Goal: Information Seeking & Learning: Learn about a topic

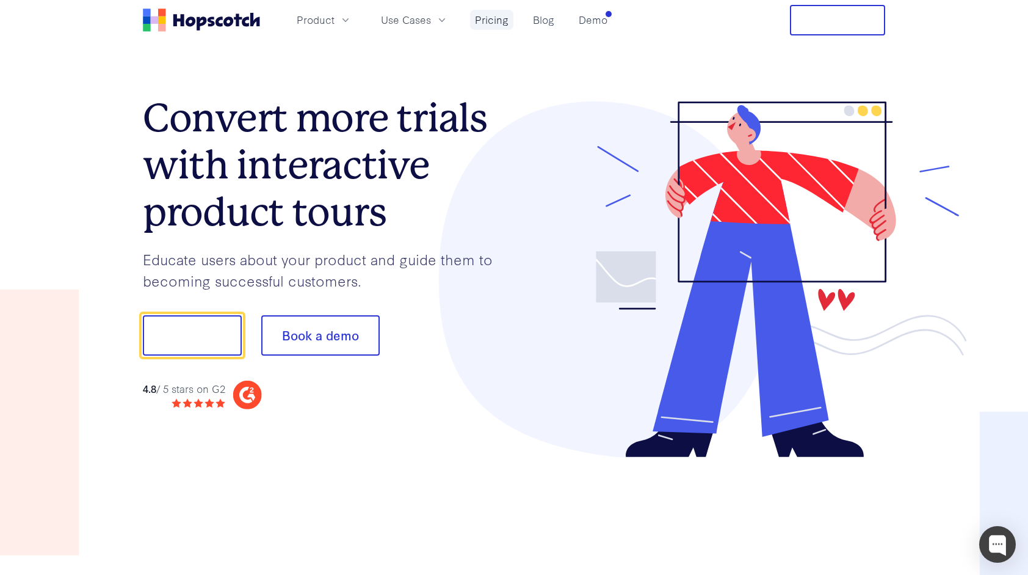
click at [487, 20] on link "Pricing" at bounding box center [491, 20] width 43 height 20
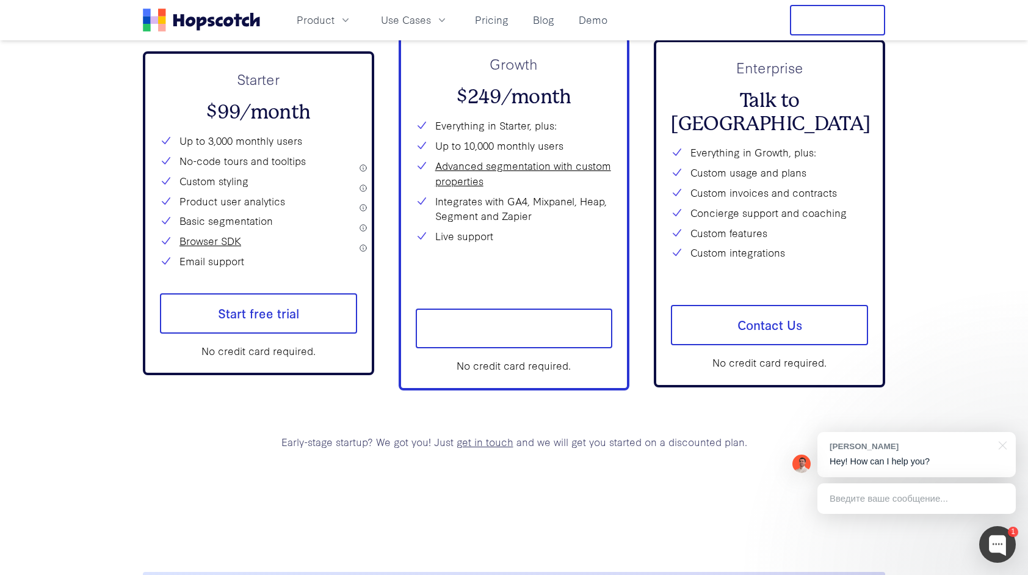
scroll to position [4589, 0]
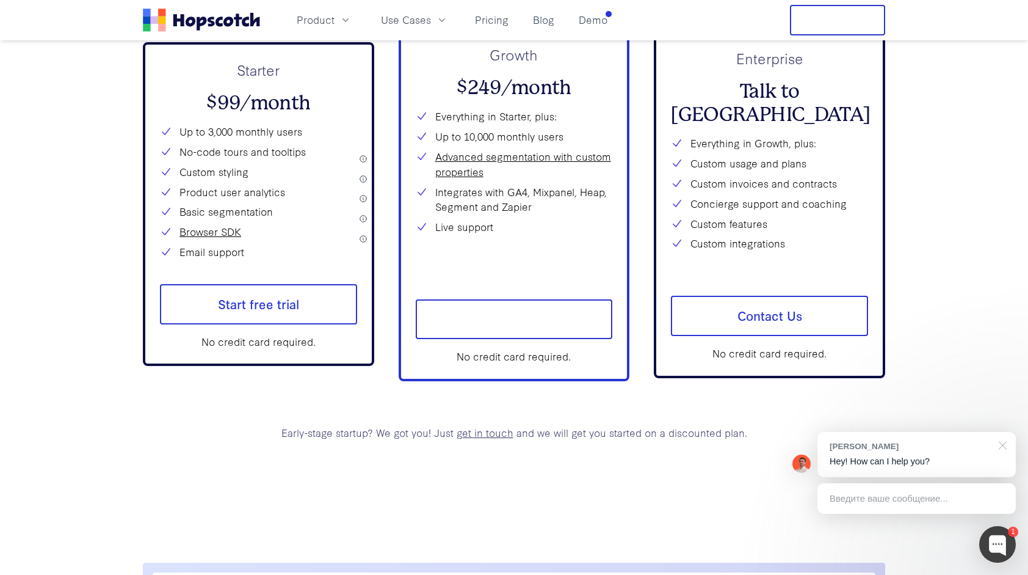
click at [1005, 442] on div at bounding box center [1001, 444] width 31 height 25
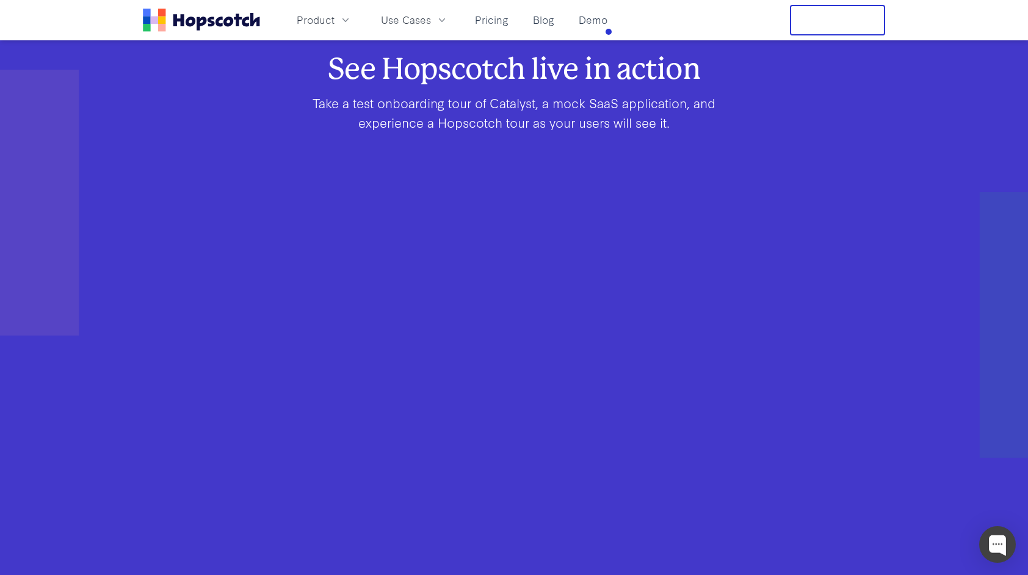
scroll to position [748, 0]
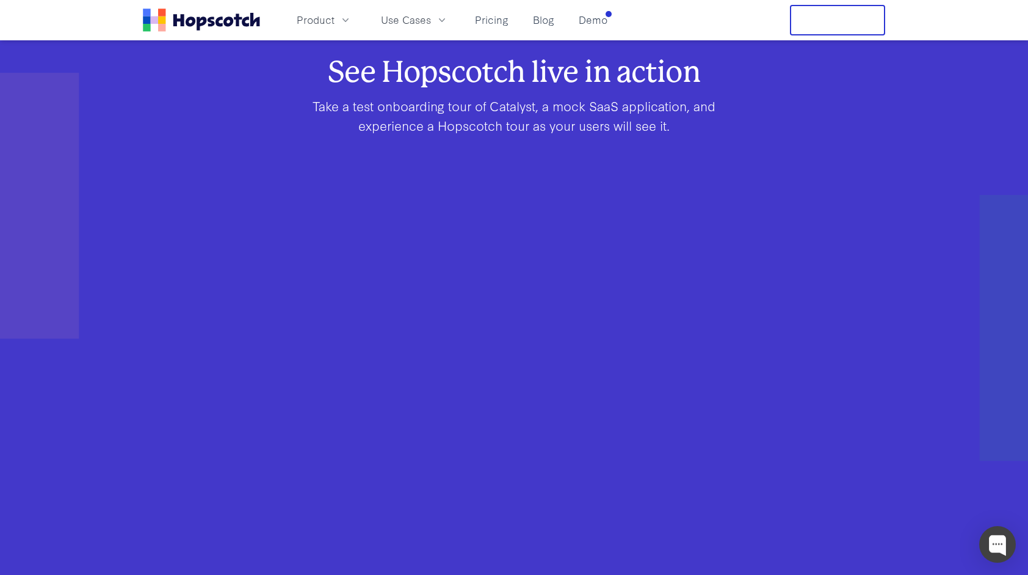
click at [630, 132] on p "Take a test onboarding tour of Catalyst, a mock SaaS application, and experienc…" at bounding box center [514, 115] width 469 height 39
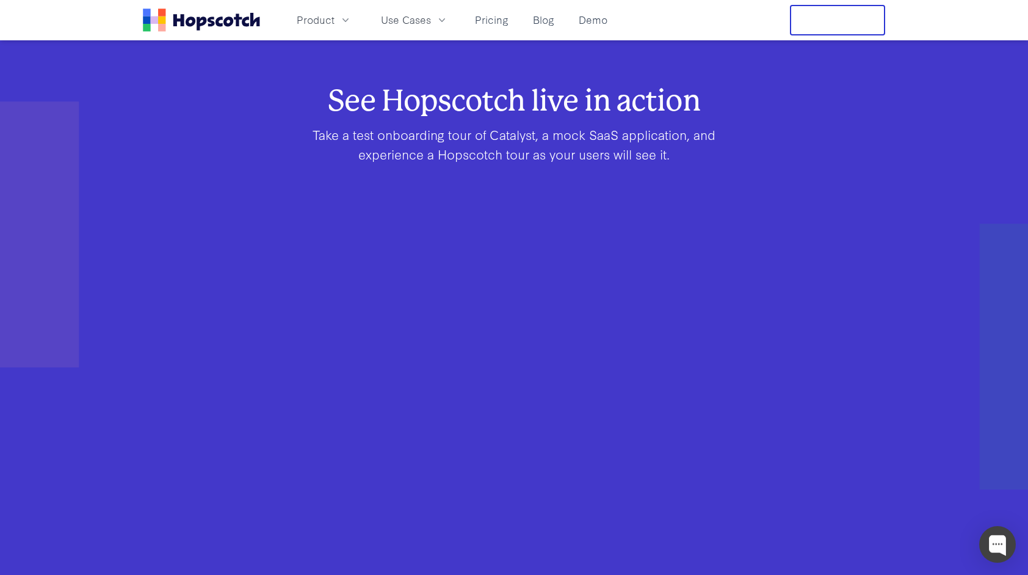
scroll to position [687, 0]
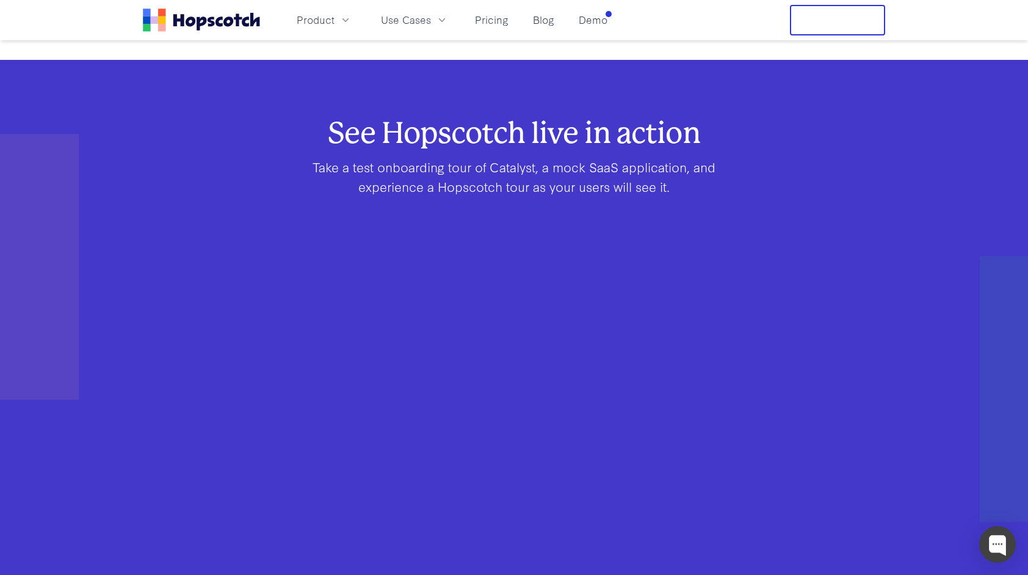
click at [270, 196] on div "See Hopscotch live in action Take a test onboarding tour of Catalyst, a mock Sa…" at bounding box center [514, 410] width 664 height 579
click at [664, 162] on p "Take a test onboarding tour of Catalyst, a mock SaaS application, and experienc…" at bounding box center [514, 176] width 469 height 39
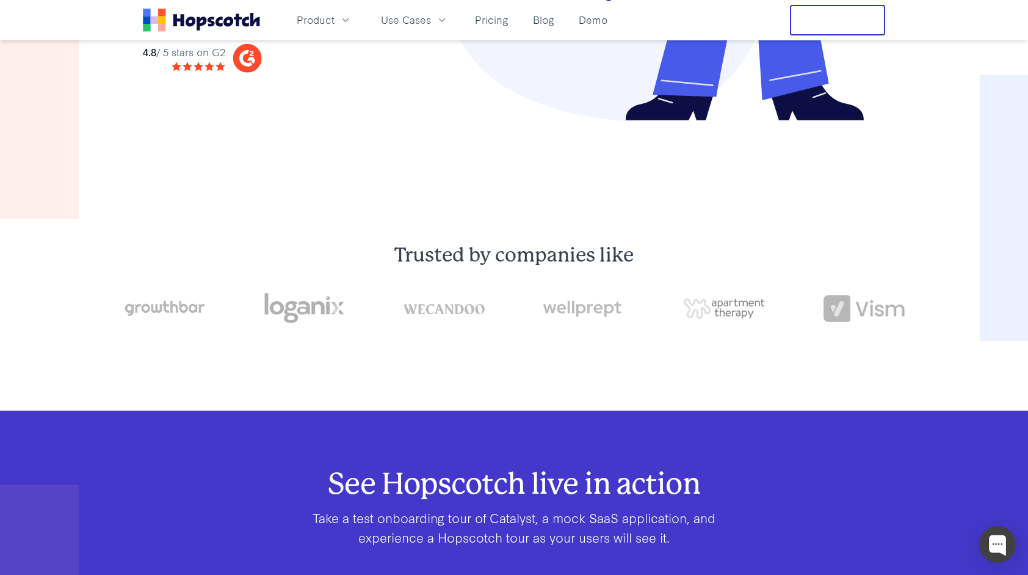
scroll to position [321, 0]
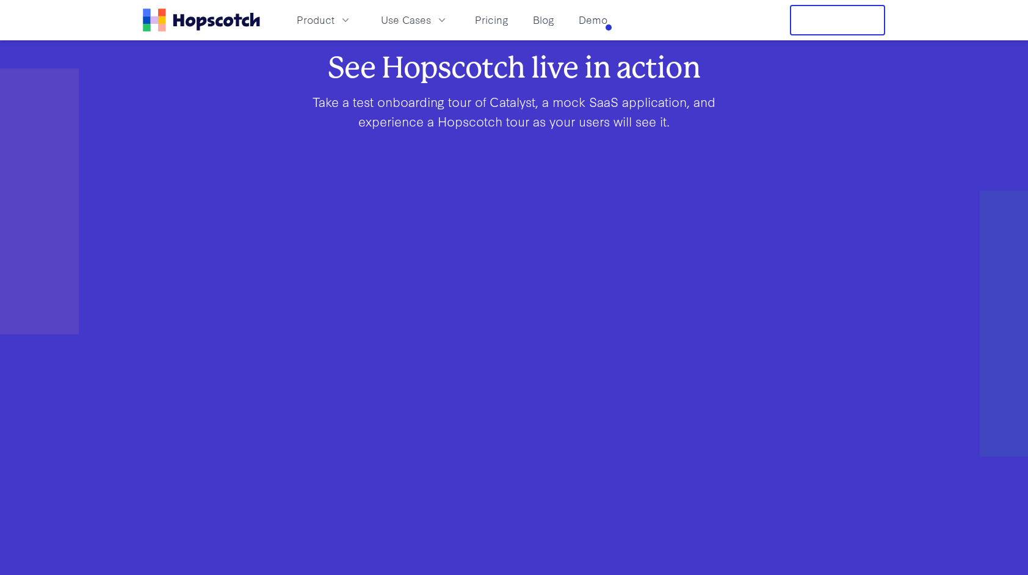
scroll to position [742, 0]
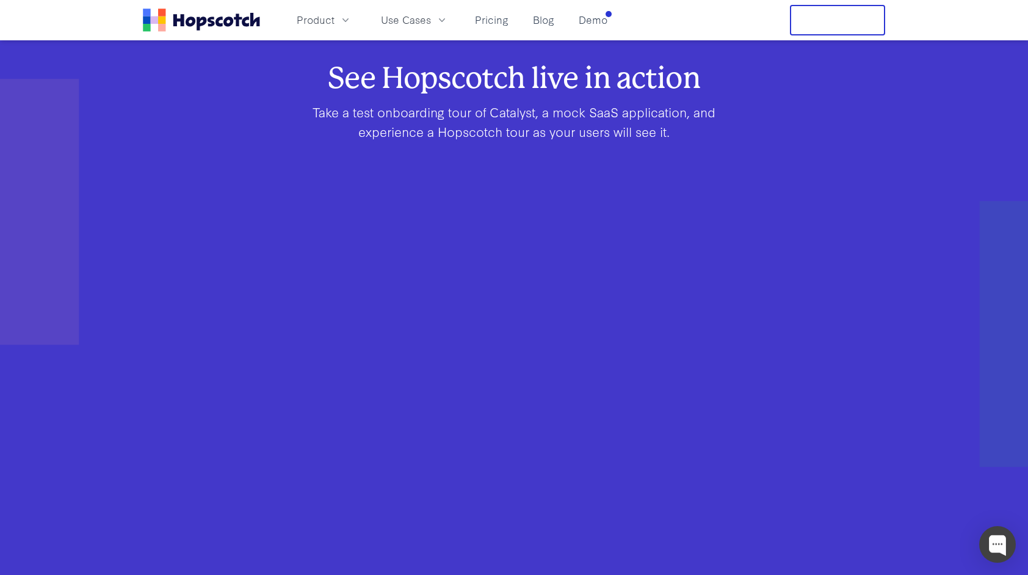
click at [576, 114] on p "Take a test onboarding tour of Catalyst, a mock SaaS application, and experienc…" at bounding box center [514, 121] width 469 height 39
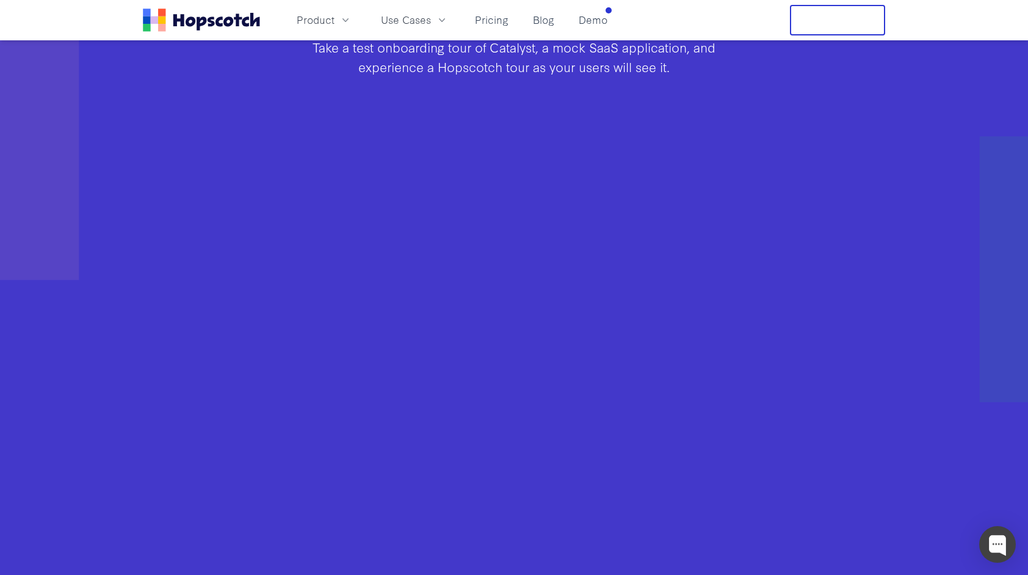
scroll to position [803, 0]
drag, startPoint x: 92, startPoint y: 245, endPoint x: 136, endPoint y: 336, distance: 101.0
click at [92, 247] on div "See Hopscotch live in action Take a test onboarding tour of Catalyst, a mock Sa…" at bounding box center [514, 294] width 1028 height 579
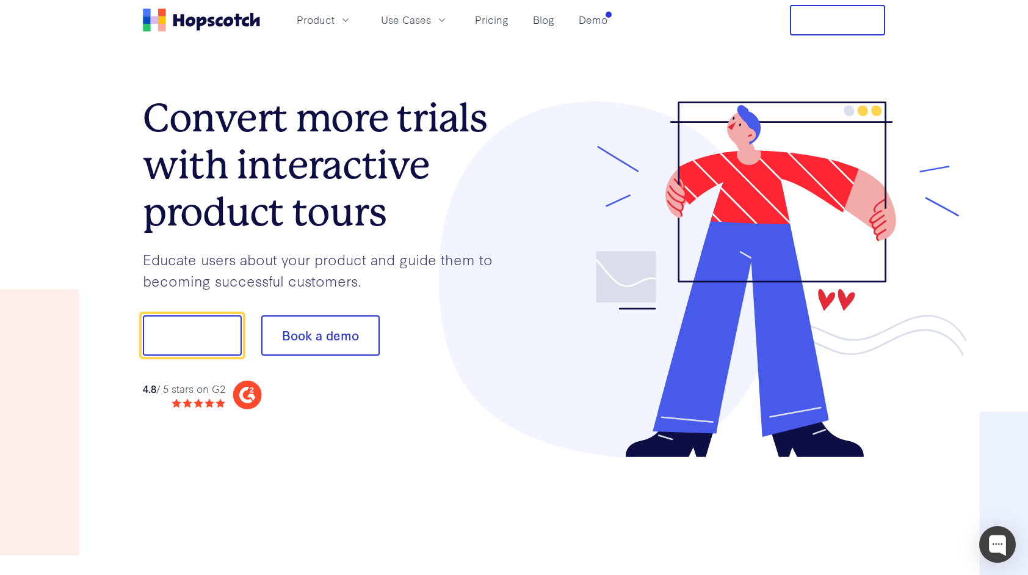
scroll to position [0, 0]
click at [209, 322] on button "Show me!" at bounding box center [192, 335] width 99 height 40
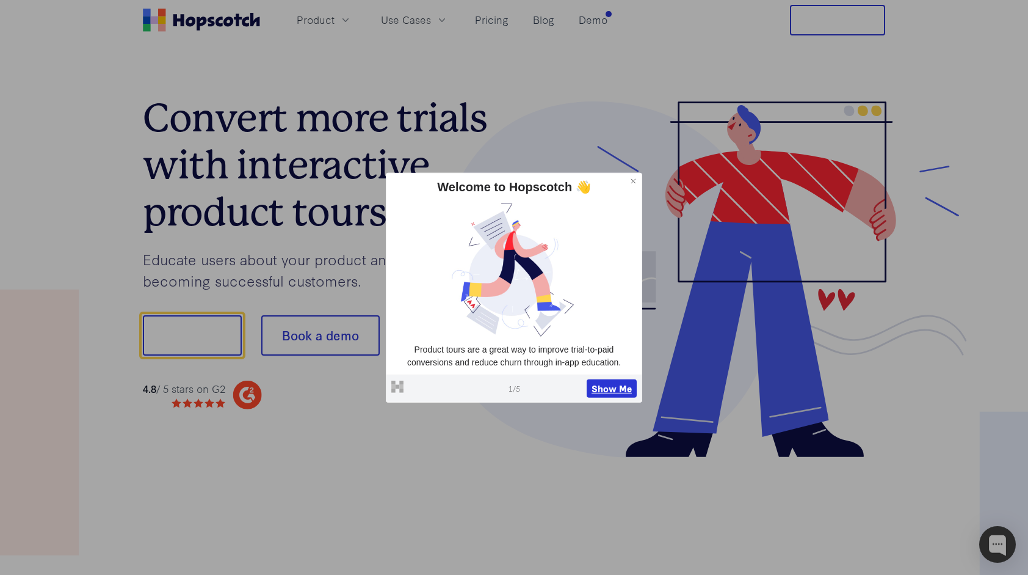
click at [609, 387] on button "Show Me" at bounding box center [612, 388] width 50 height 18
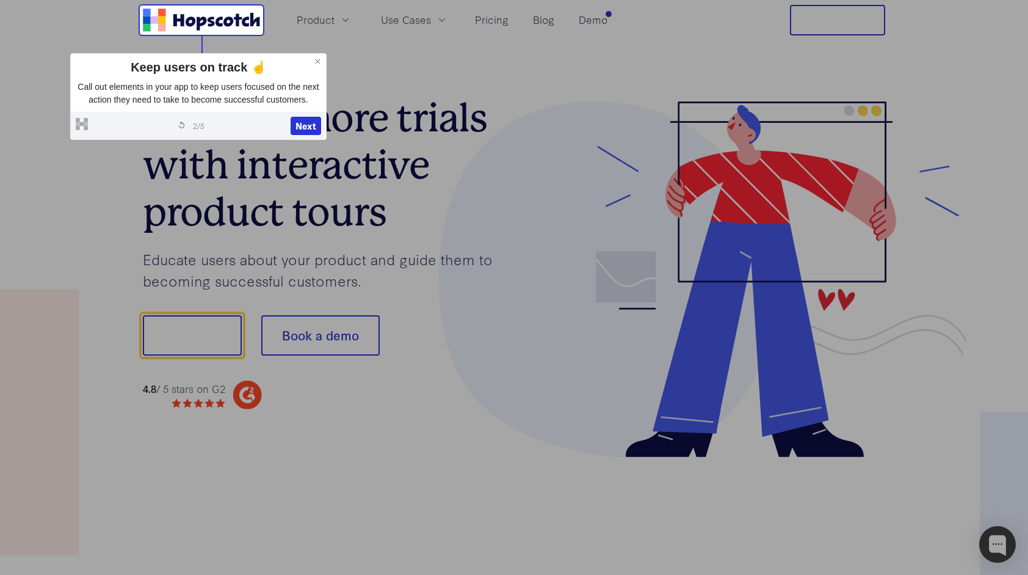
click at [217, 29] on icon "Home" at bounding box center [201, 20] width 117 height 23
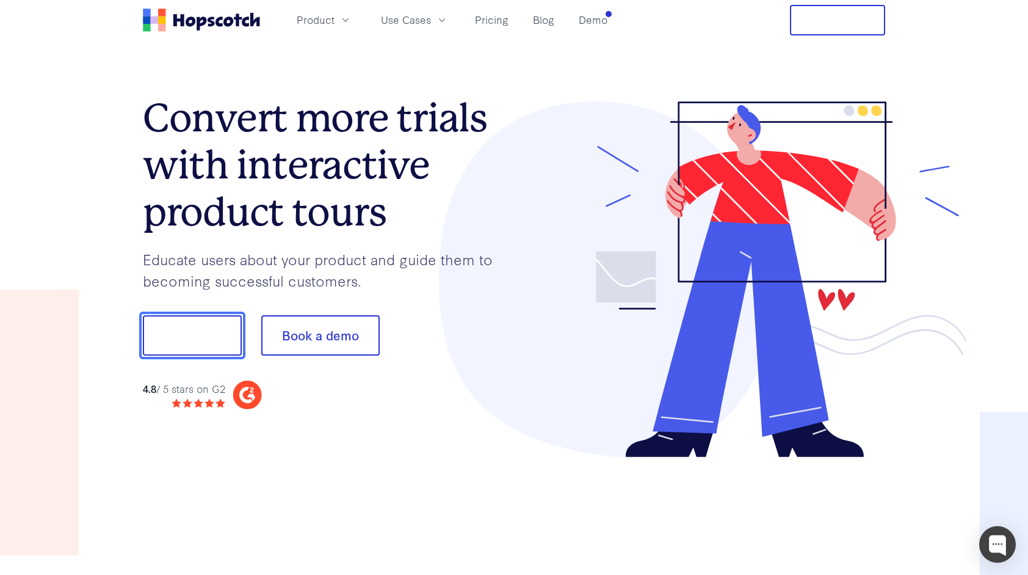
click at [200, 349] on button "Show me!" at bounding box center [192, 335] width 99 height 40
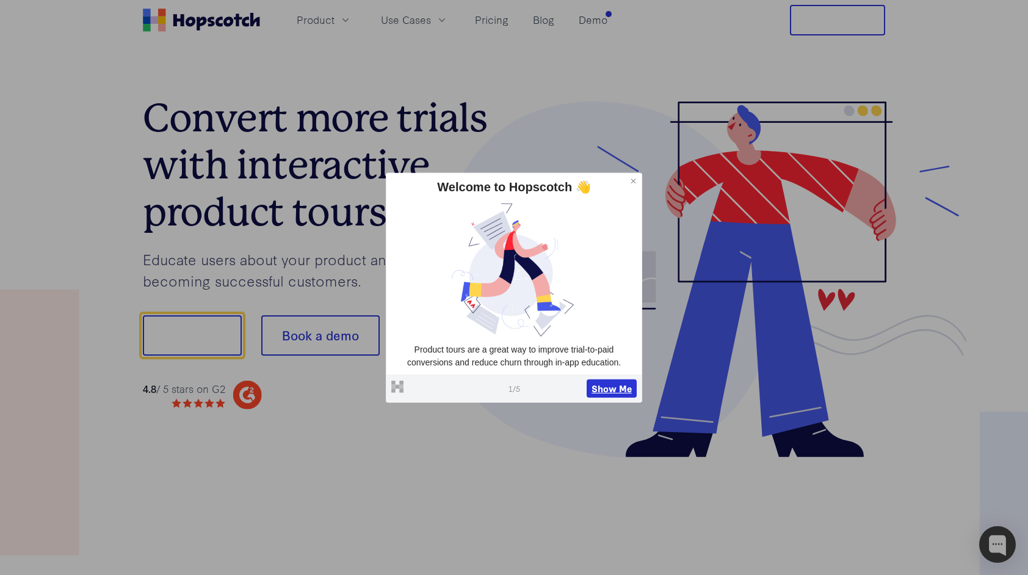
click at [619, 394] on button "Show Me" at bounding box center [612, 388] width 50 height 18
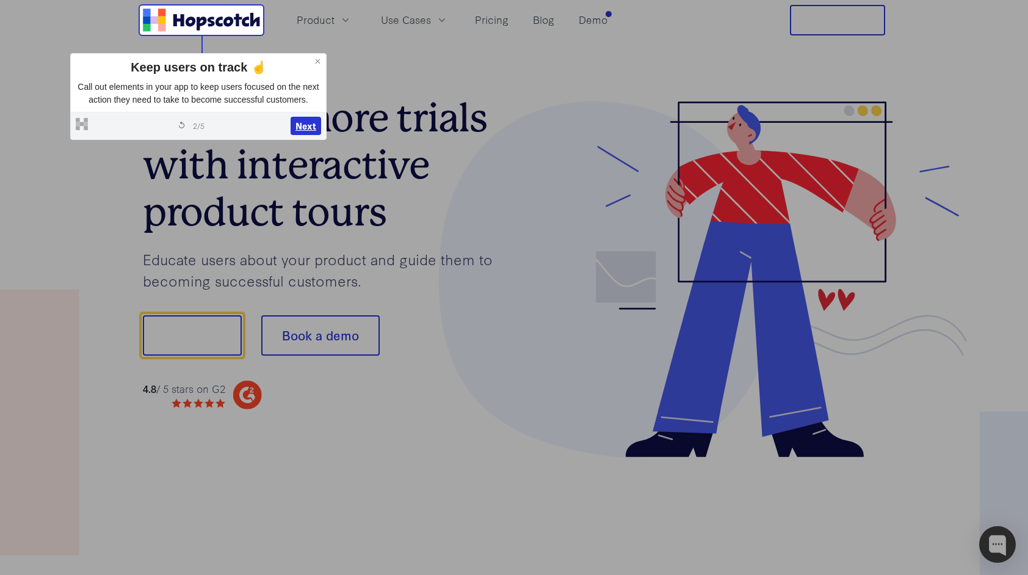
click at [305, 129] on button "Next" at bounding box center [306, 126] width 31 height 18
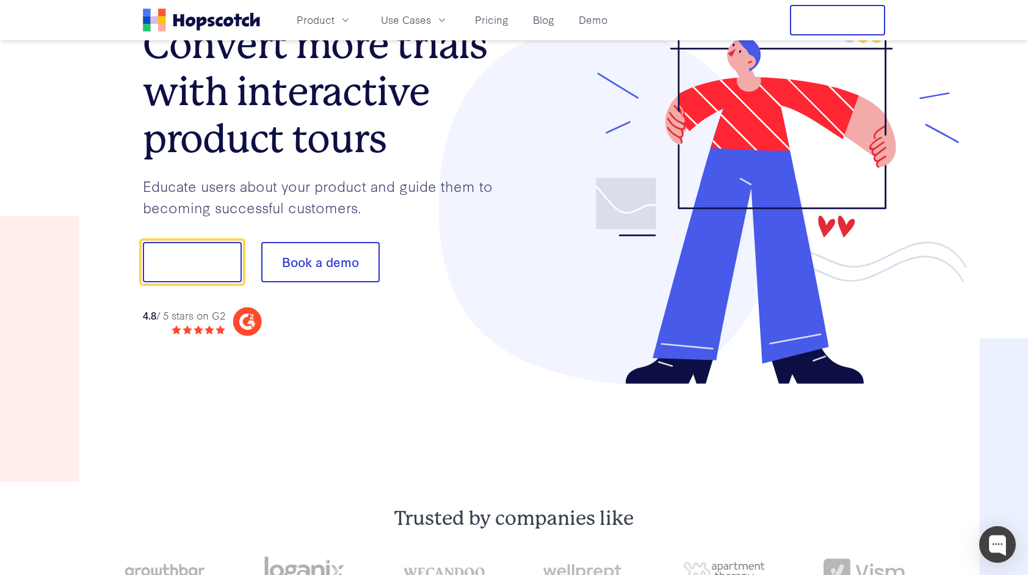
scroll to position [152, 0]
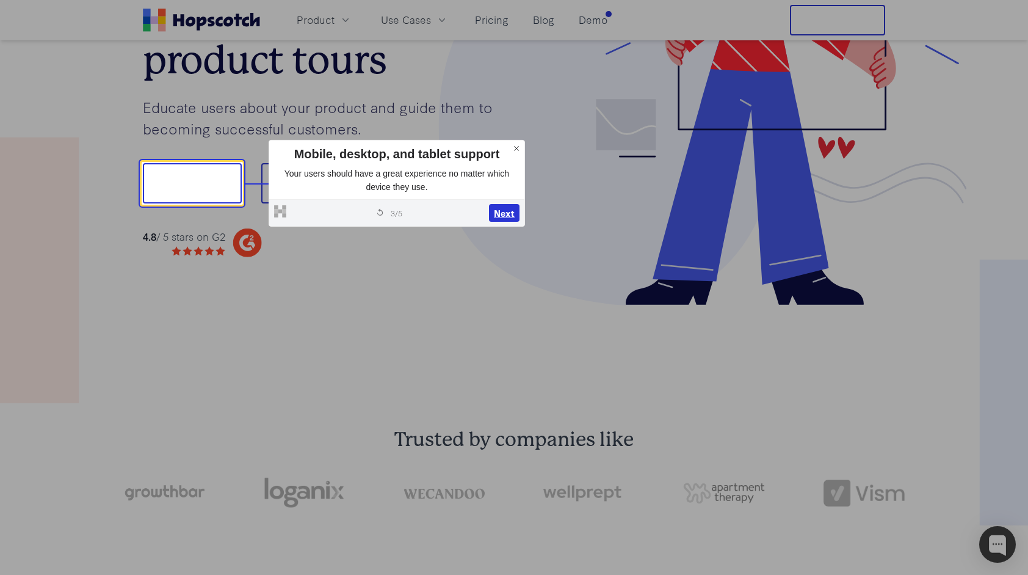
click at [506, 211] on button "Next" at bounding box center [504, 213] width 31 height 18
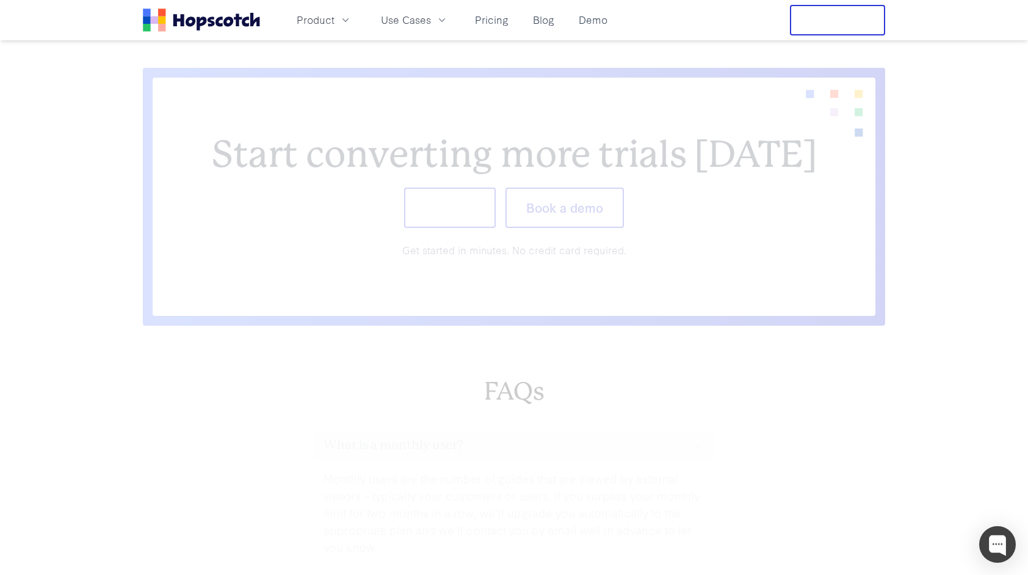
scroll to position [5134, 0]
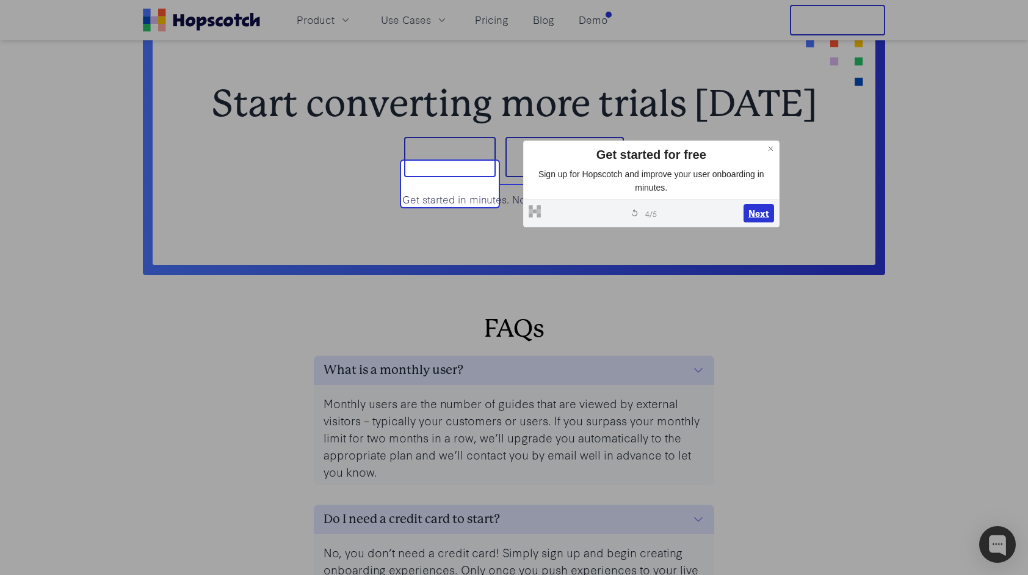
click at [763, 212] on button "Next" at bounding box center [759, 213] width 31 height 18
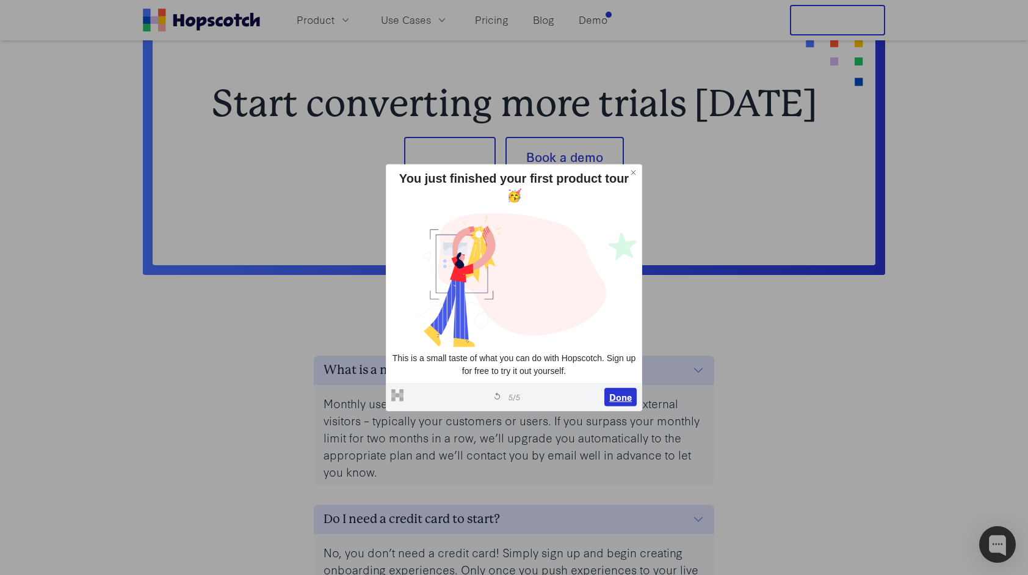
click at [631, 395] on button "Done" at bounding box center [621, 397] width 32 height 18
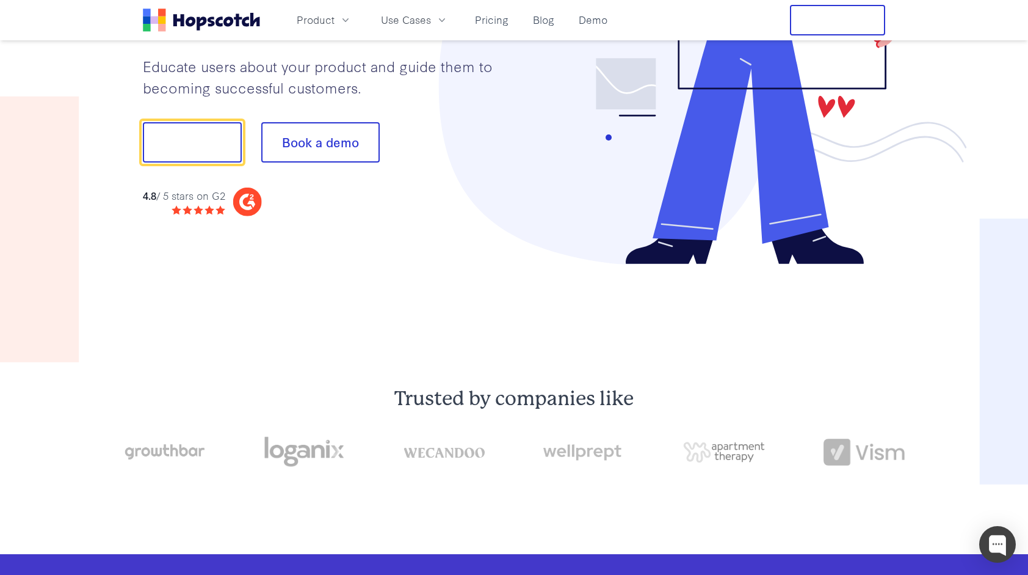
scroll to position [0, 0]
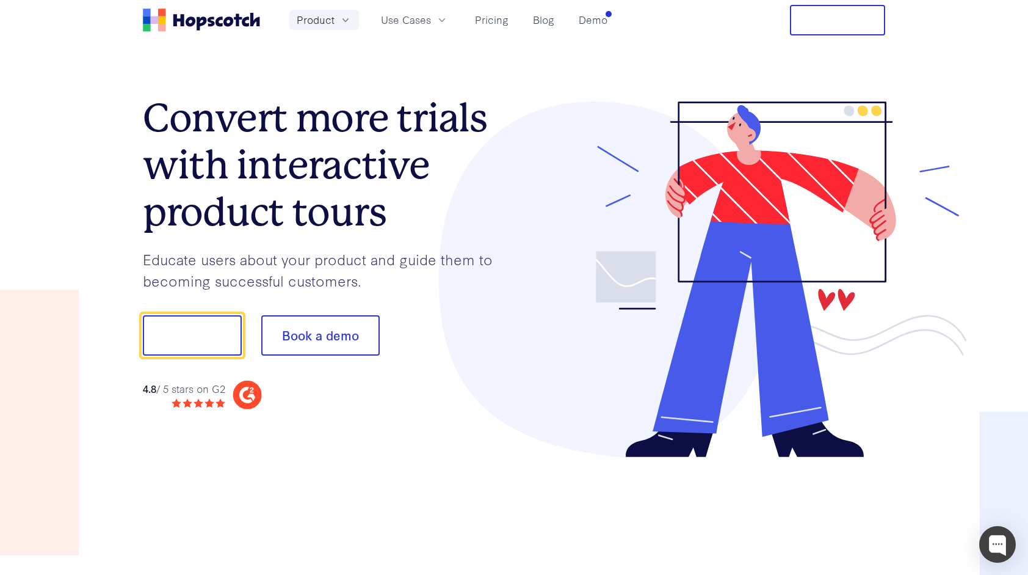
click at [334, 22] on button "Product" at bounding box center [324, 20] width 70 height 20
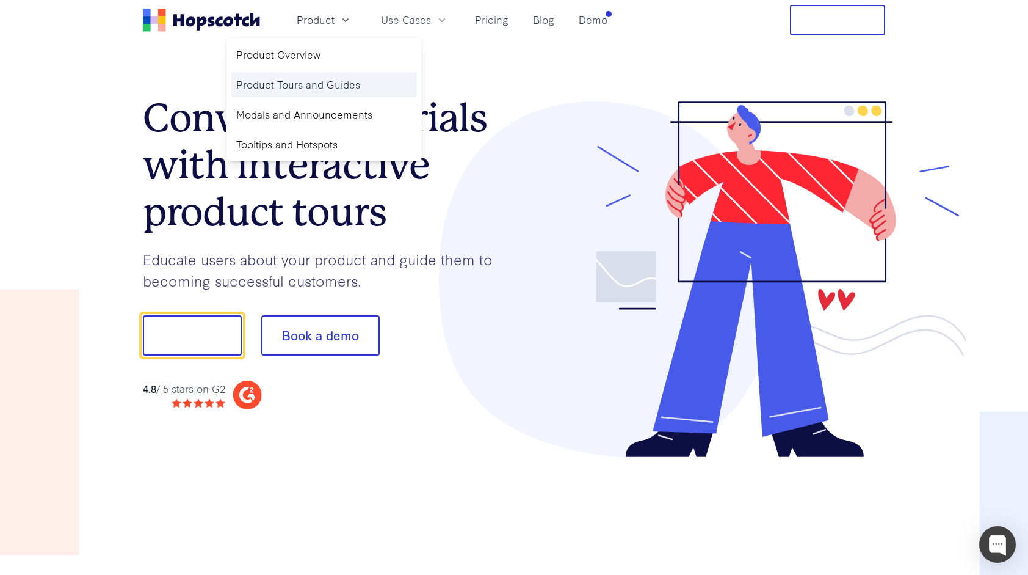
click at [349, 82] on link "Product Tours and Guides" at bounding box center [324, 84] width 186 height 25
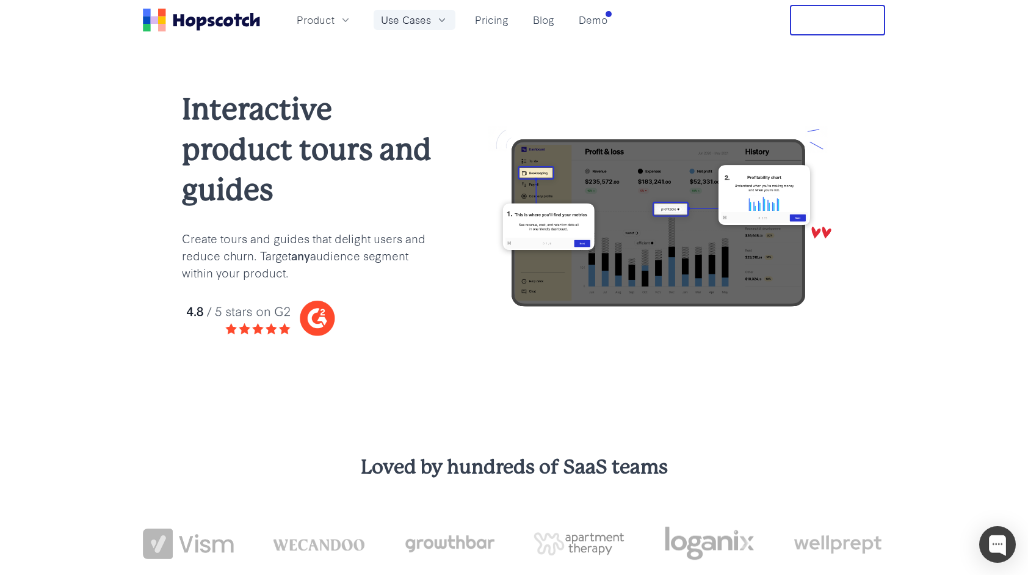
click at [402, 27] on button "Use Cases" at bounding box center [415, 20] width 82 height 20
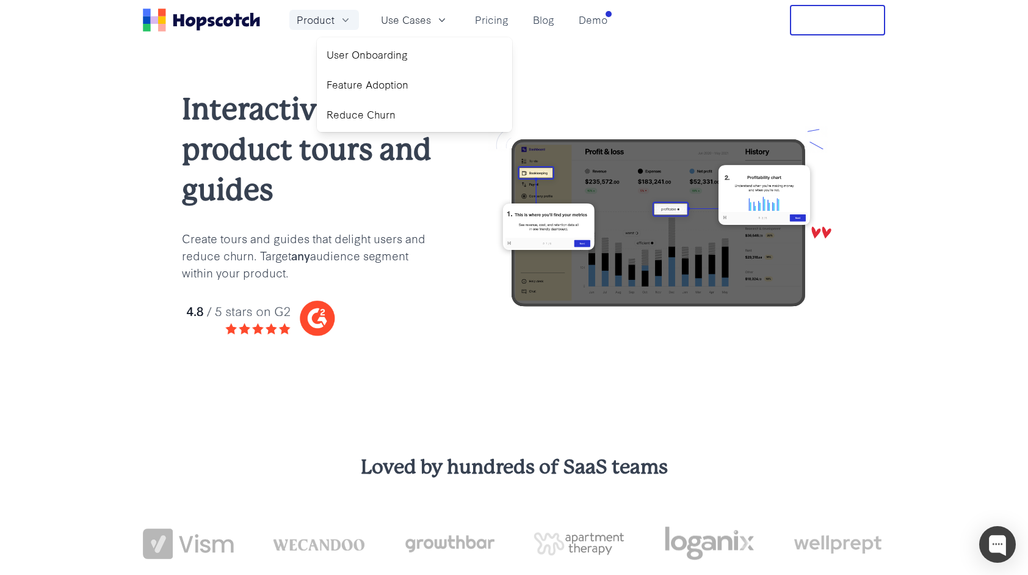
click at [332, 21] on span "Product" at bounding box center [316, 19] width 38 height 15
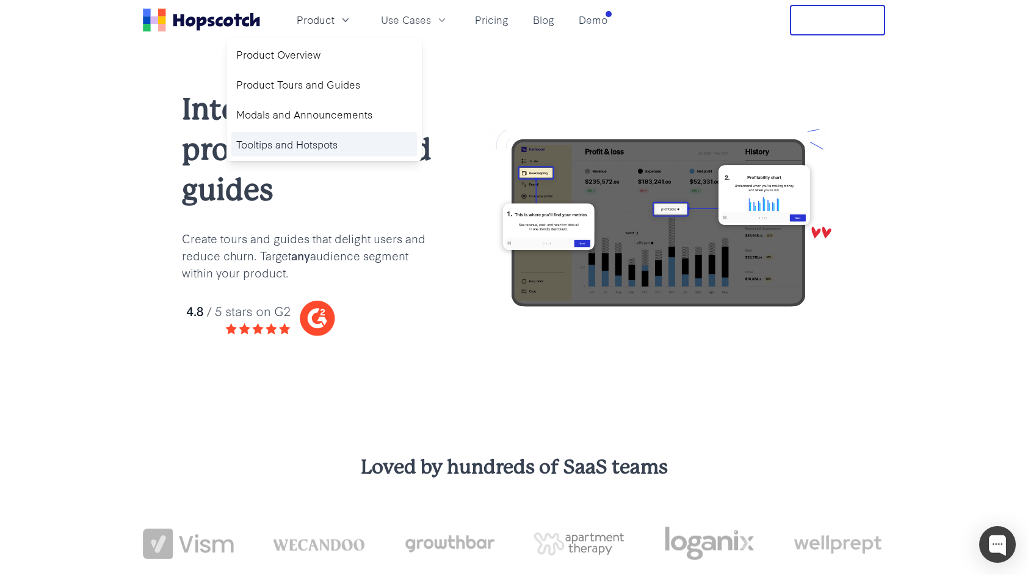
click at [337, 142] on link "Tooltips and Hotspots" at bounding box center [324, 144] width 186 height 25
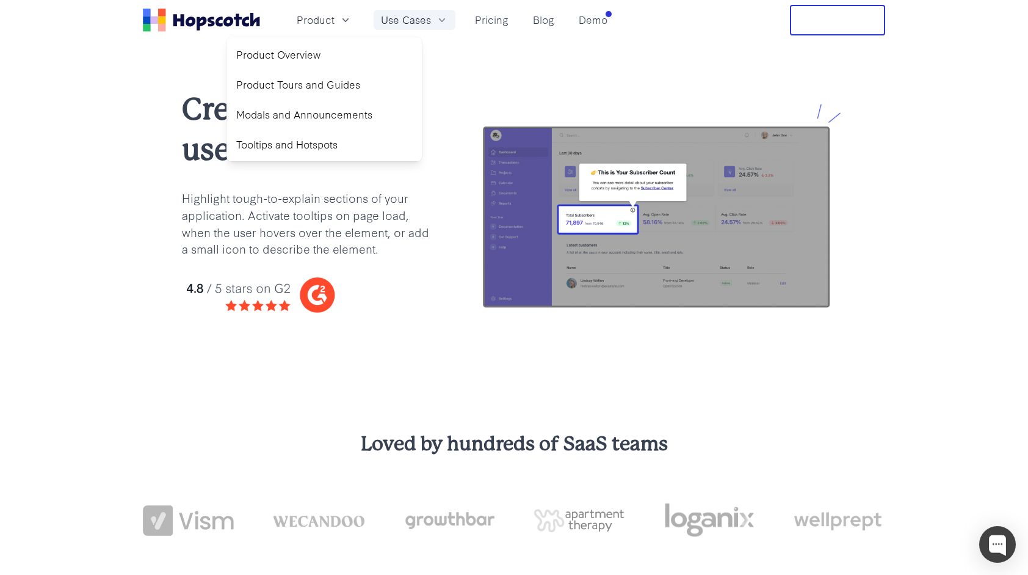
click at [424, 24] on span "Use Cases" at bounding box center [406, 19] width 50 height 15
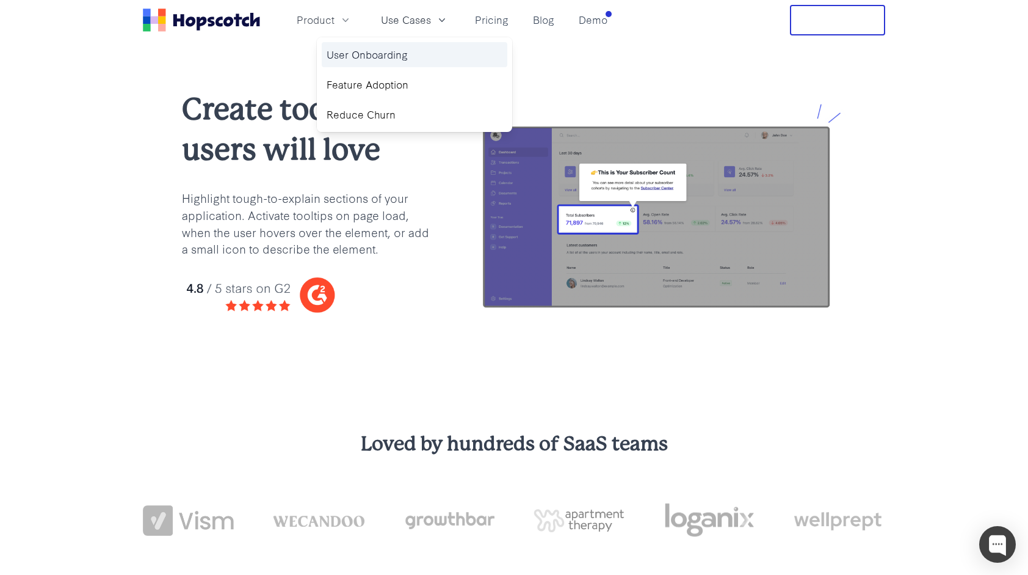
click at [420, 56] on link "User Onboarding" at bounding box center [415, 54] width 186 height 25
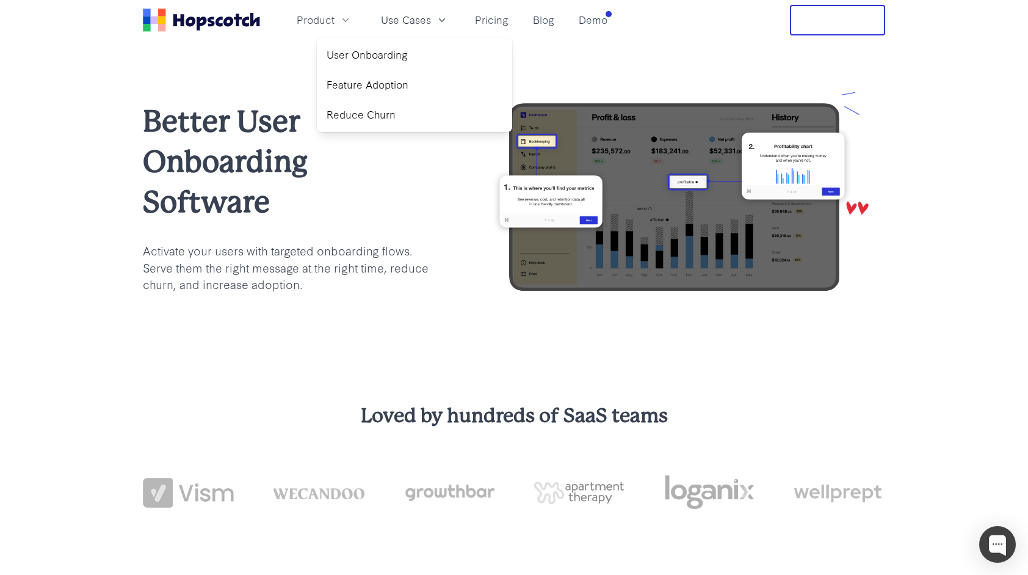
click at [197, 277] on p "Activate your users with targeted onboarding flows. Serve them the right messag…" at bounding box center [286, 267] width 286 height 51
click at [581, 212] on img at bounding box center [676, 197] width 417 height 216
click at [554, 17] on link "Blog" at bounding box center [543, 20] width 31 height 20
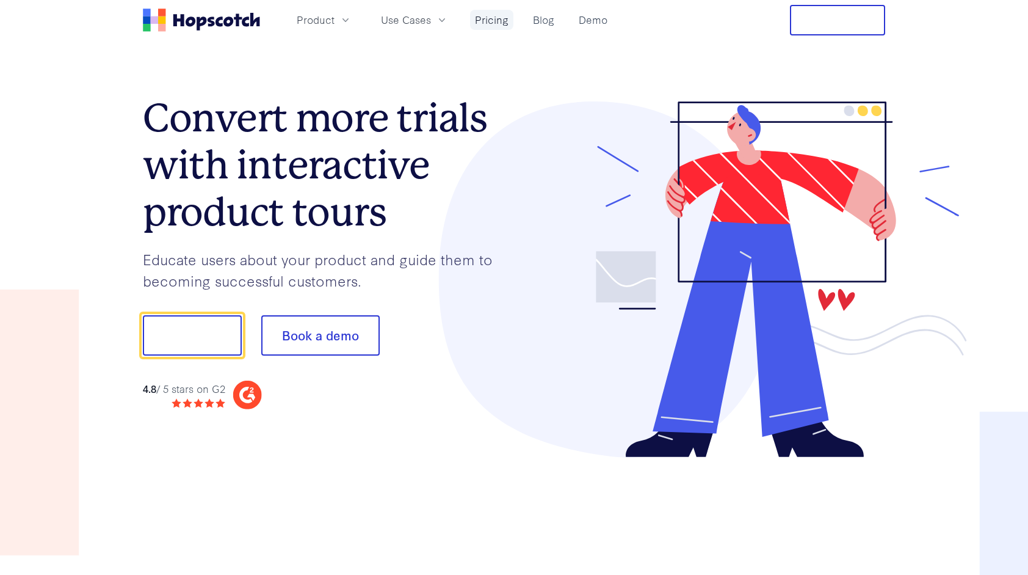
click at [499, 17] on link "Pricing" at bounding box center [491, 20] width 43 height 20
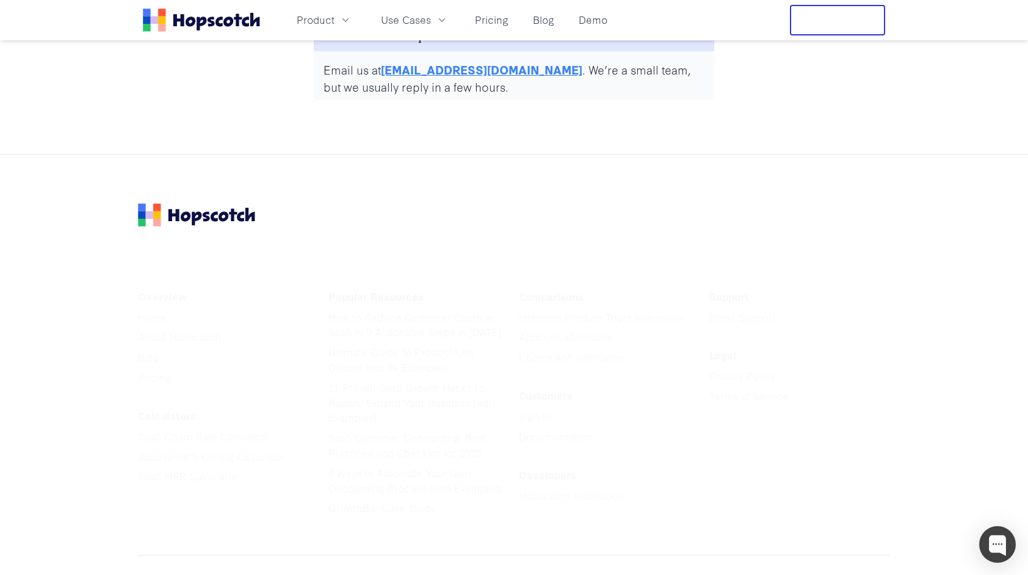
scroll to position [6227, 0]
